Goal: Transaction & Acquisition: Purchase product/service

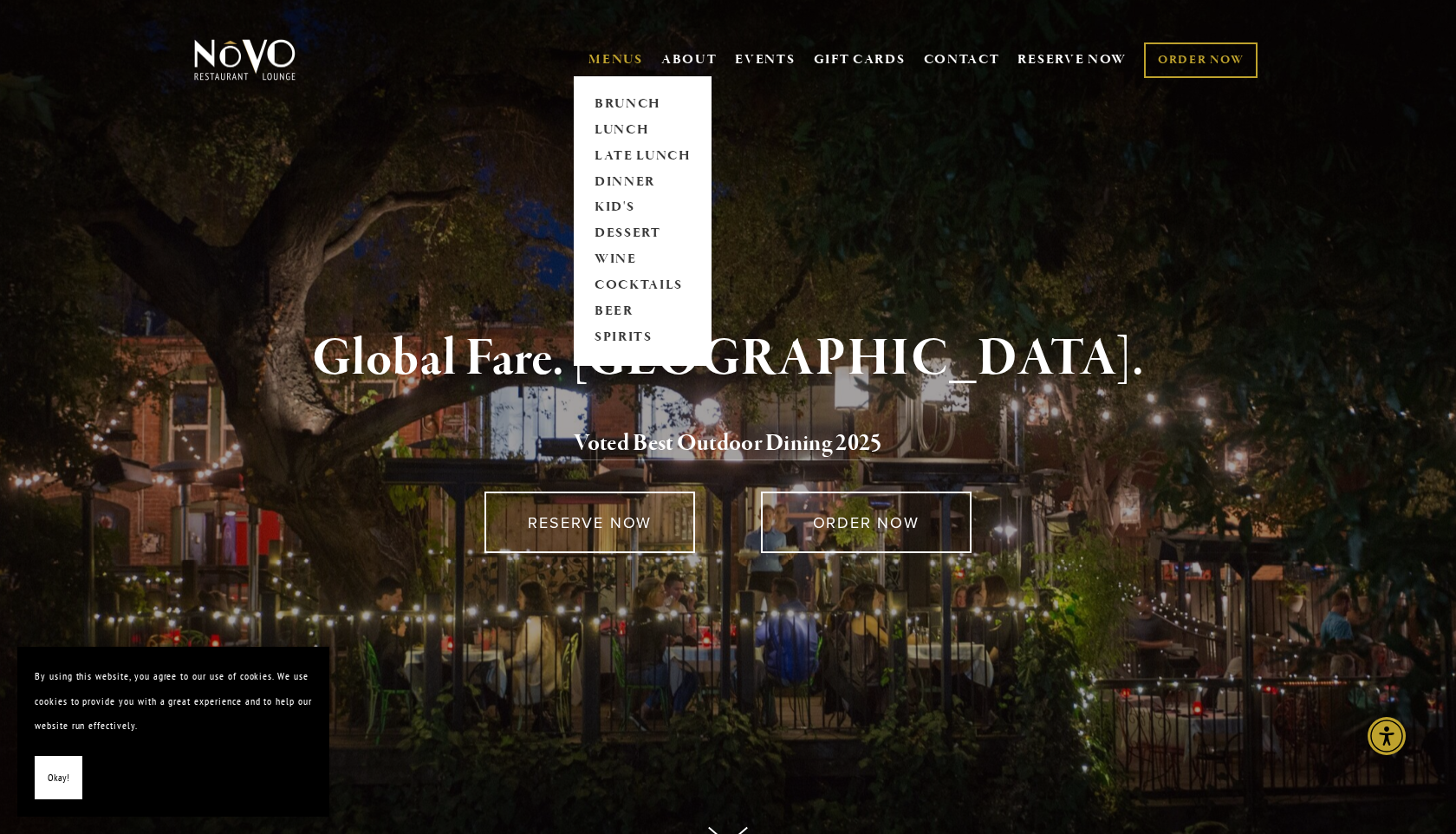
click at [623, 61] on link "MENUS" at bounding box center [616, 59] width 55 height 18
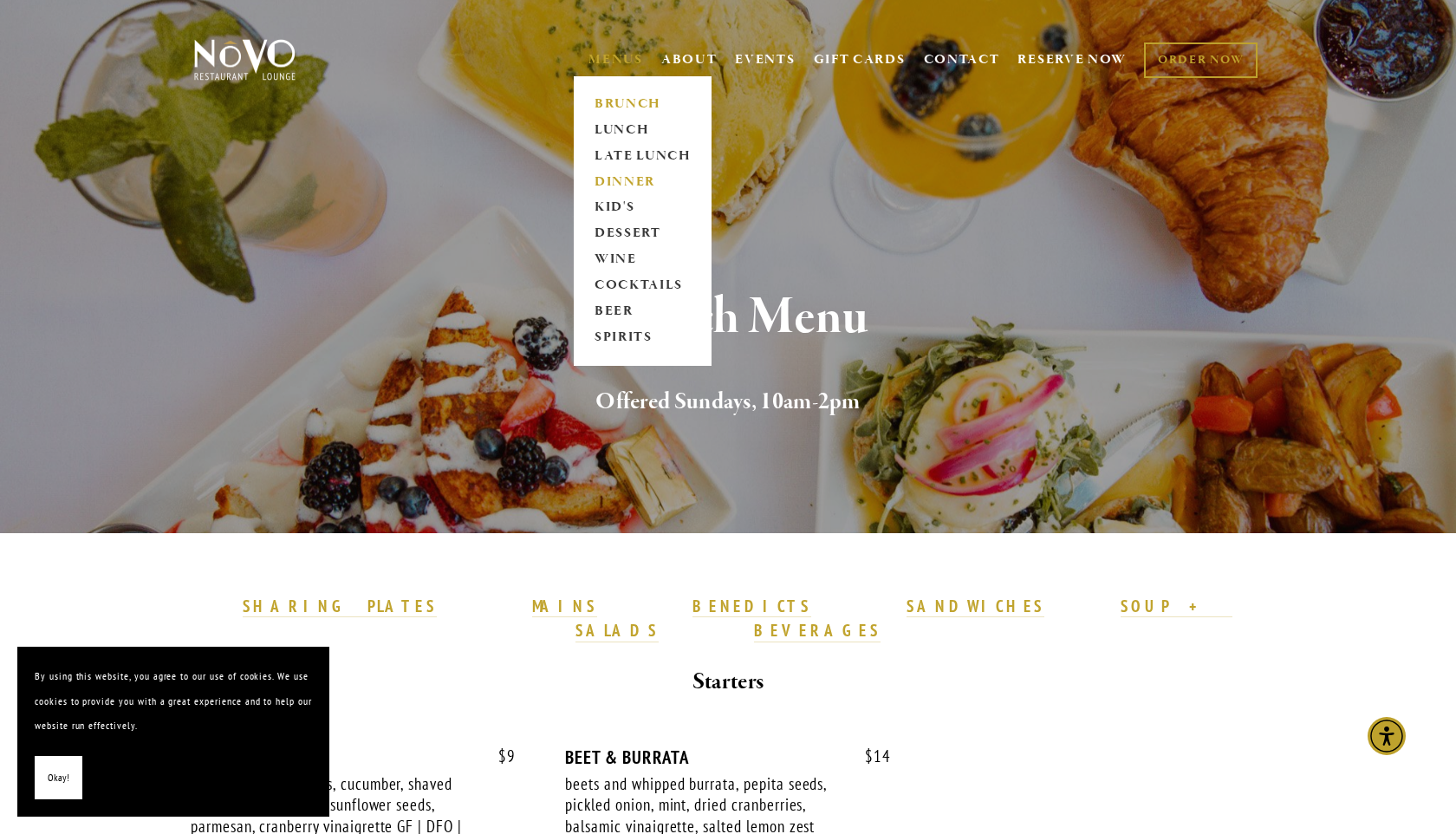
click at [631, 179] on link "DINNER" at bounding box center [642, 181] width 108 height 26
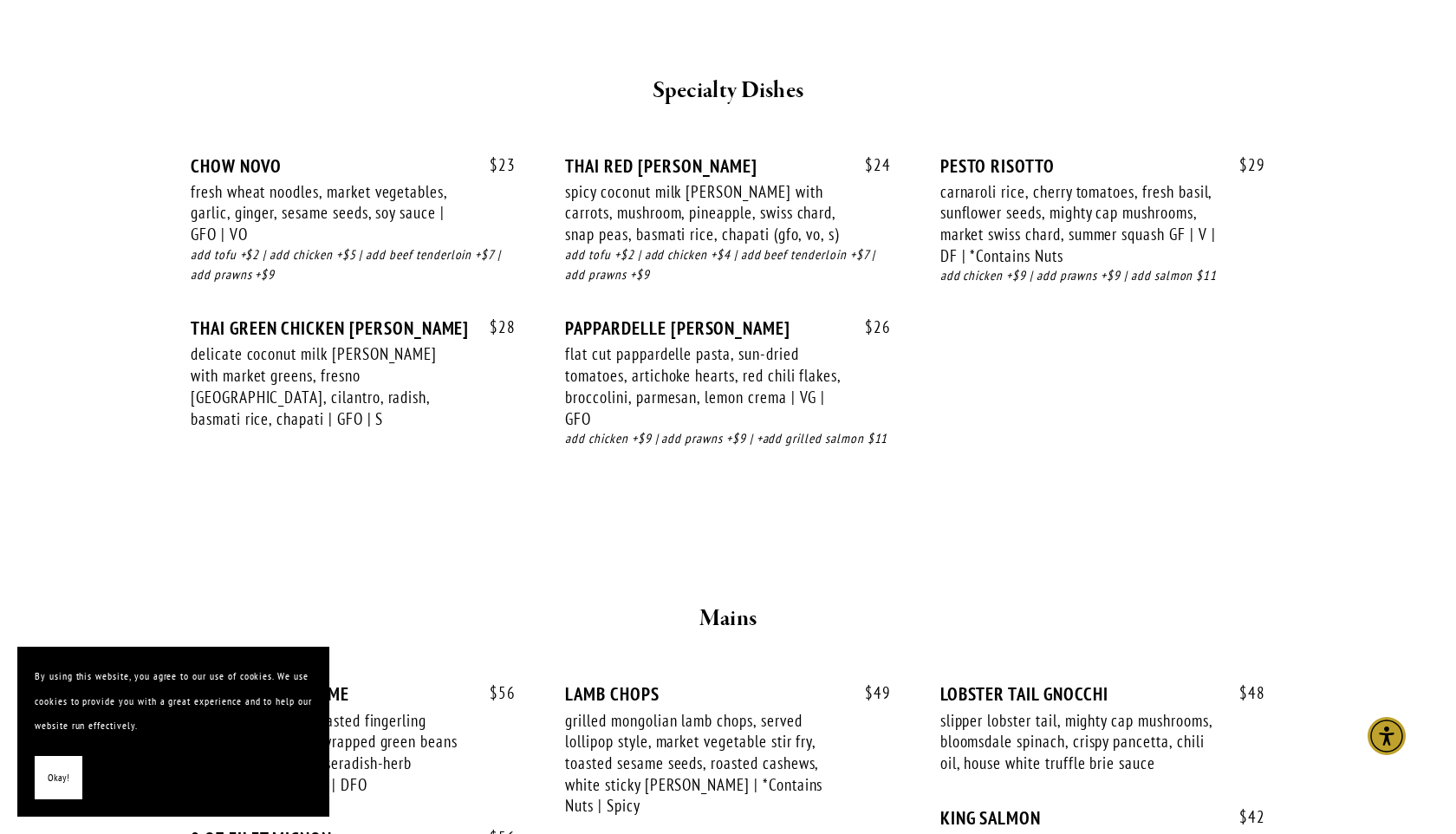
scroll to position [2367, 0]
drag, startPoint x: 604, startPoint y: 235, endPoint x: 730, endPoint y: 238, distance: 126.0
click at [730, 238] on div "spicy coconut milk [PERSON_NAME] with carrots, mushroom, pineapple, swiss chard…" at bounding box center [703, 211] width 276 height 64
click at [729, 431] on div "add chicken +$9 | add prawns +$9 | +add grilled salmon $11" at bounding box center [728, 436] width 326 height 19
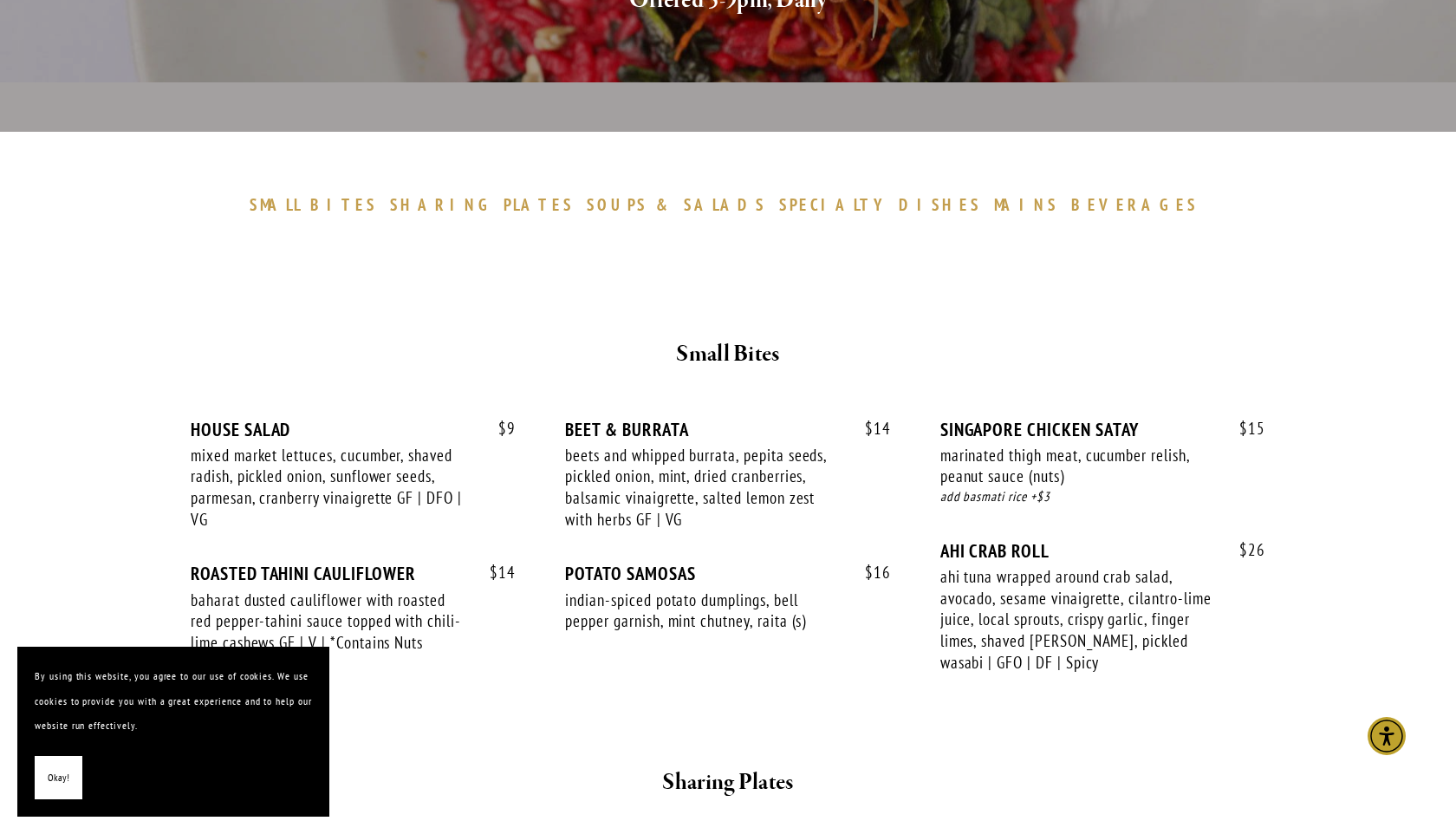
scroll to position [0, 0]
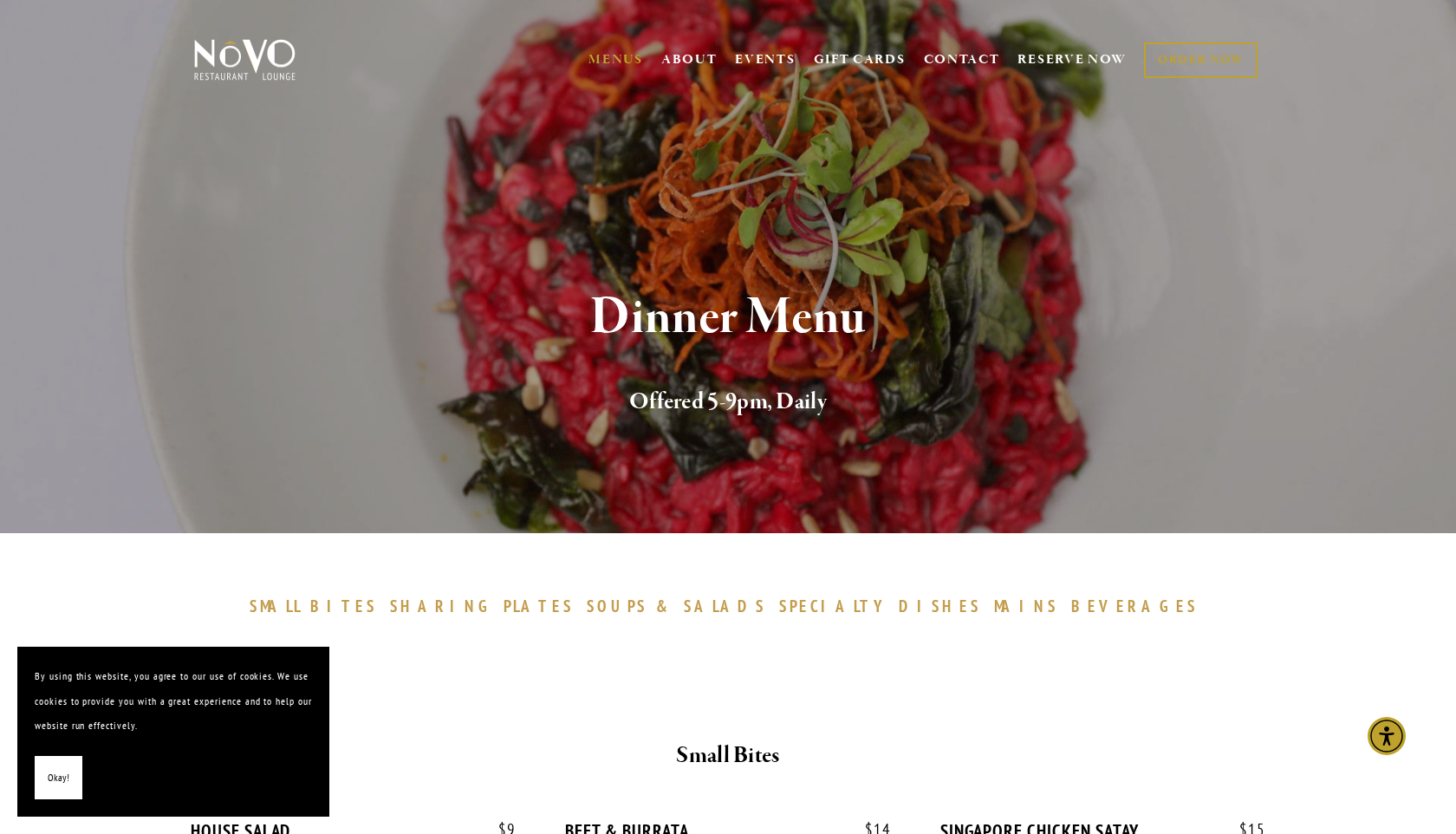
click at [664, 669] on div at bounding box center [727, 691] width 1040 height 59
click at [994, 612] on span "MAINS" at bounding box center [1026, 605] width 65 height 20
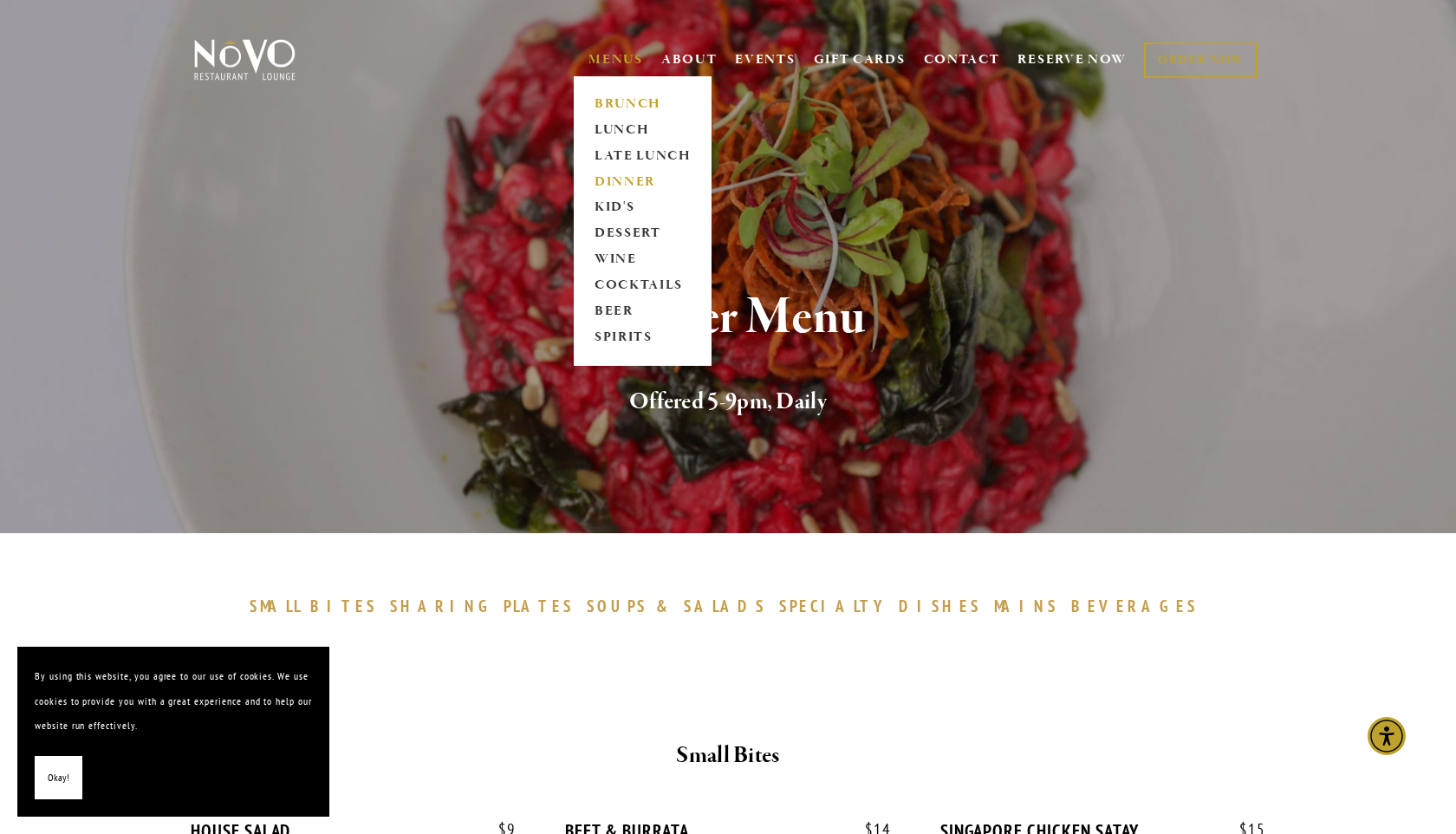
click at [615, 99] on link "BRUNCH" at bounding box center [642, 103] width 108 height 26
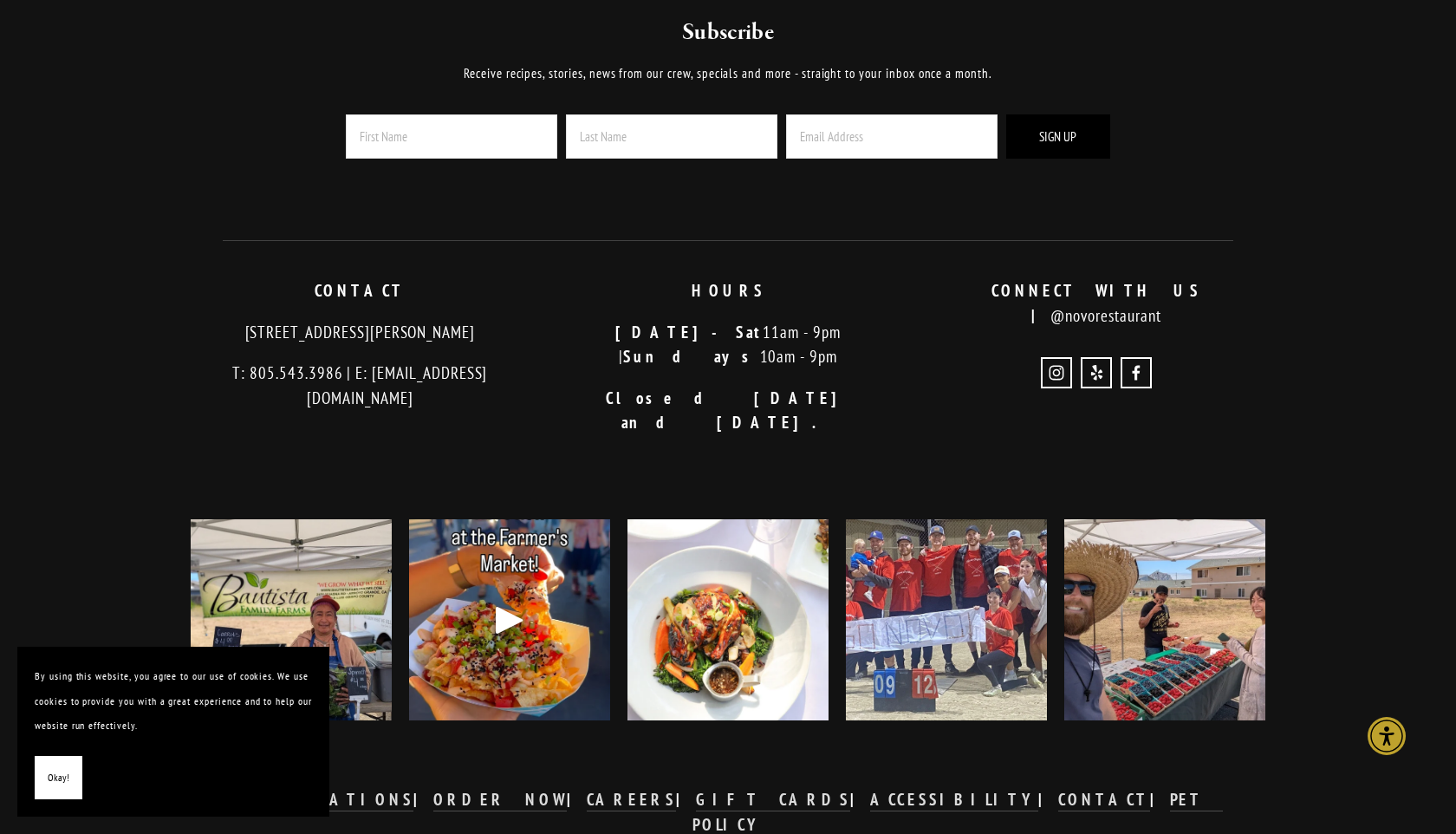
scroll to position [3661, 0]
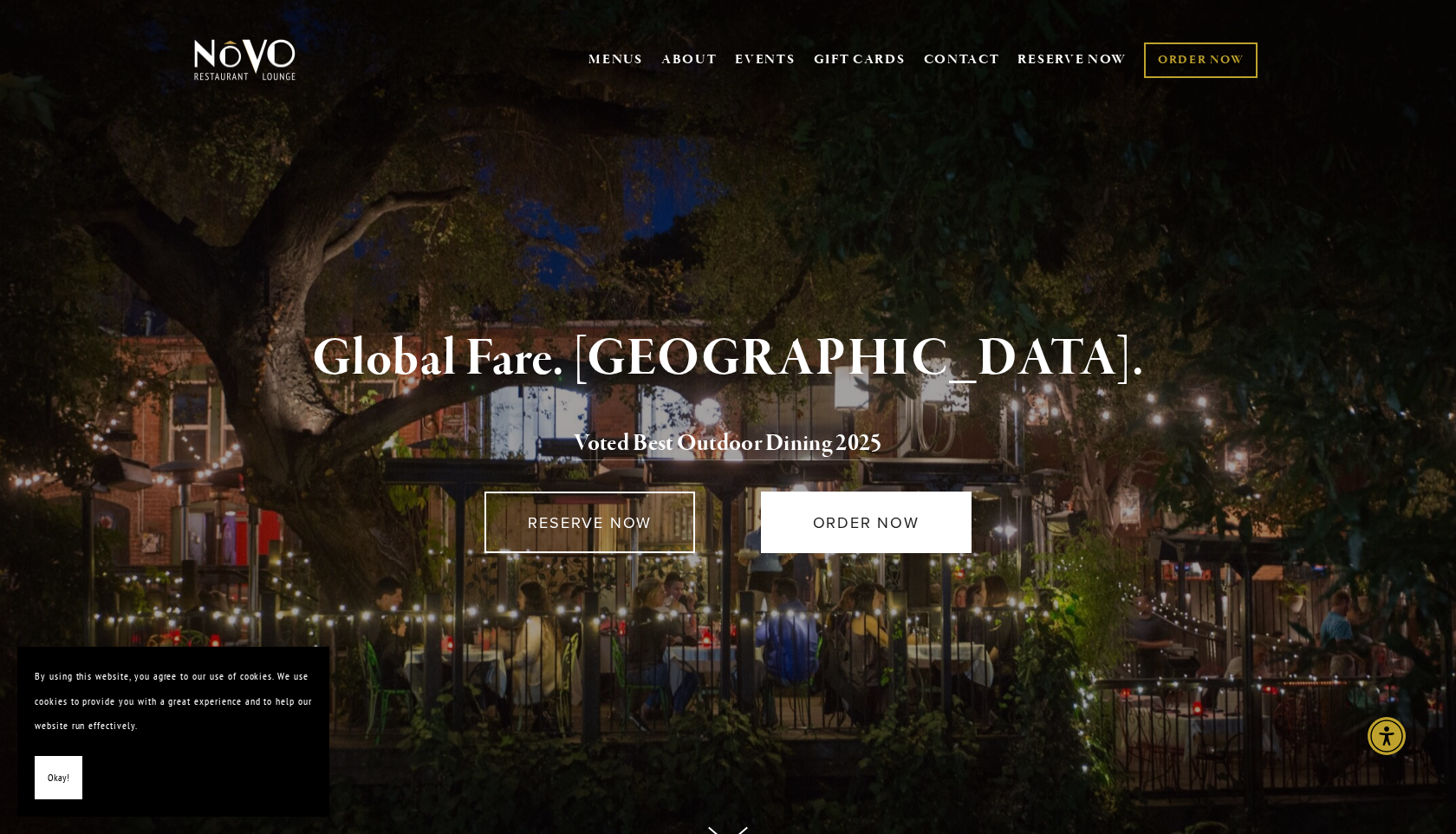
click at [833, 543] on link "ORDER NOW" at bounding box center [866, 521] width 211 height 61
